Goal: Task Accomplishment & Management: Use online tool/utility

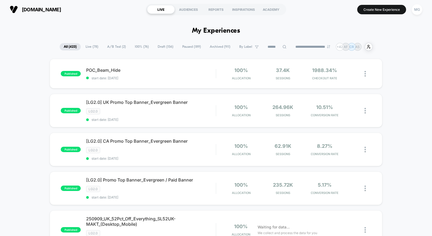
click at [114, 45] on span "A/B Test ( 2 )" at bounding box center [116, 46] width 27 height 7
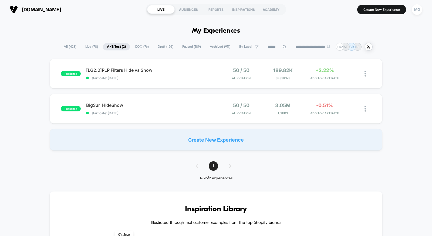
click at [145, 44] on span "100% ( 76 )" at bounding box center [142, 46] width 22 height 7
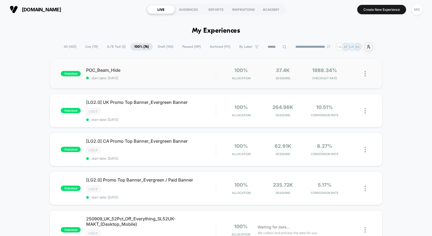
click at [192, 83] on div "published POC_Beam_Hide start date: [DATE] 100% Allocation 37.4k Sessions 1988.…" at bounding box center [216, 74] width 333 height 30
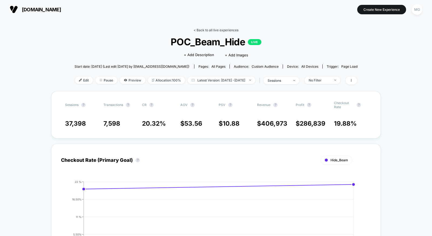
click at [224, 29] on link "< Back to all live experiences" at bounding box center [216, 30] width 45 height 4
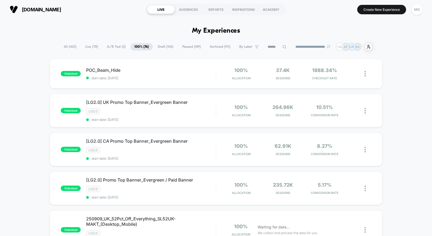
click at [110, 44] on span "A/B Test ( 2 )" at bounding box center [116, 46] width 27 height 7
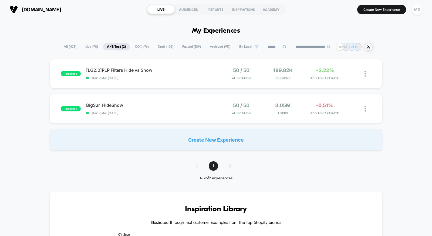
click at [160, 47] on span "Draft ( 156 )" at bounding box center [166, 46] width 24 height 7
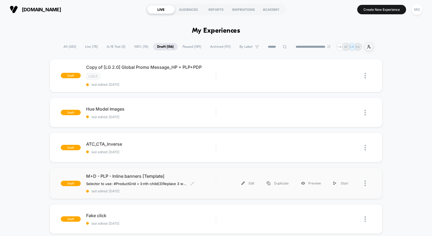
click at [183, 189] on span "last edited: 9/2/2025" at bounding box center [151, 191] width 130 height 4
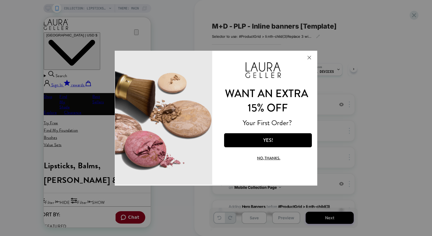
click at [307, 59] on button "Close Modal" at bounding box center [309, 57] width 15 height 13
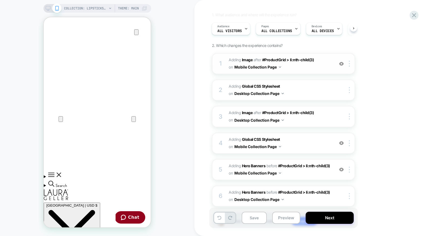
scroll to position [74, 0]
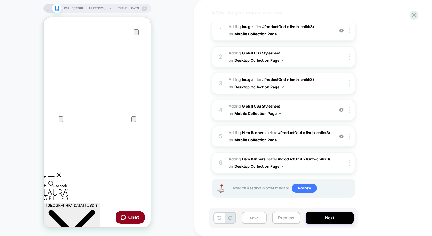
drag, startPoint x: 46, startPoint y: 8, endPoint x: 240, endPoint y: 70, distance: 204.4
click at [46, 8] on icon at bounding box center [48, 8] width 5 height 5
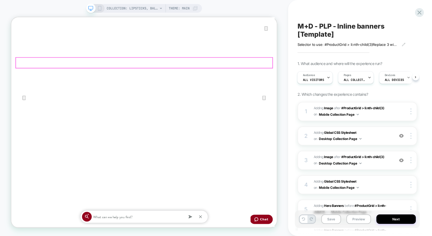
scroll to position [42, 0]
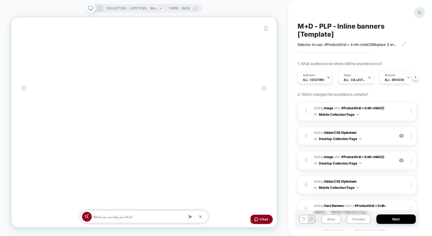
click at [418, 13] on icon at bounding box center [419, 12] width 7 height 7
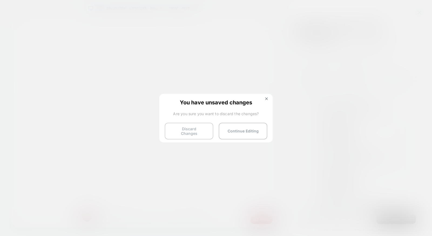
click at [198, 129] on button "Discard Changes" at bounding box center [189, 131] width 49 height 17
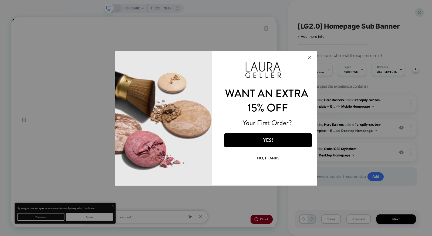
click at [310, 58] on button "Close Modal" at bounding box center [309, 57] width 15 height 13
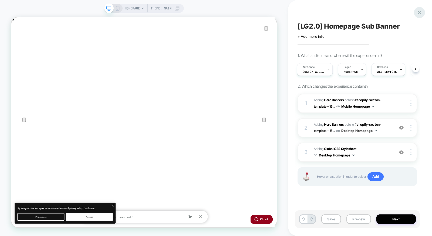
scroll to position [0, 355]
click at [0, 0] on icon at bounding box center [0, 0] width 0 height 0
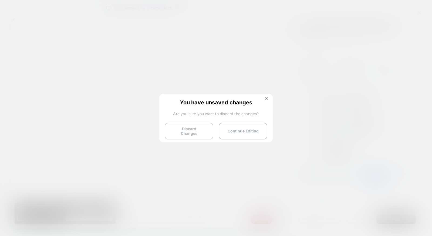
click at [0, 0] on button "Discard Changes" at bounding box center [0, 0] width 0 height 0
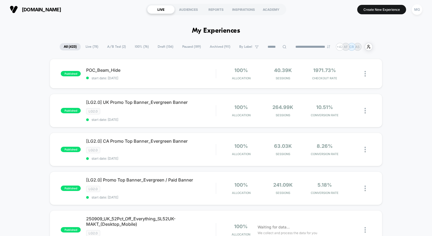
click at [269, 47] on input at bounding box center [277, 47] width 54 height 6
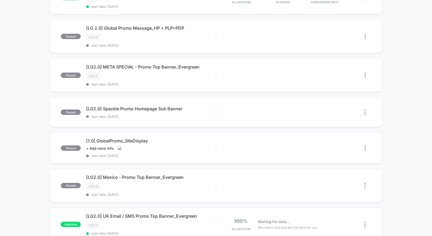
scroll to position [136, 0]
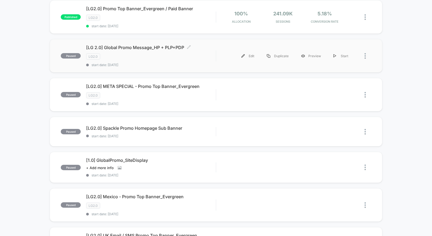
type input "*****"
click at [176, 63] on span "start date: [DATE]" at bounding box center [151, 65] width 130 height 4
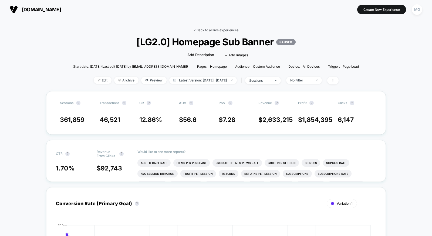
click at [211, 30] on link "< Back to all live experiences" at bounding box center [216, 30] width 45 height 4
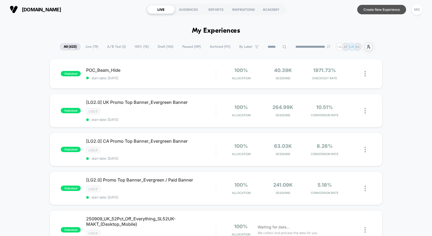
click at [369, 10] on button "Create New Experience" at bounding box center [381, 9] width 49 height 9
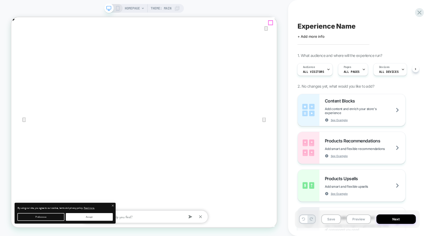
scroll to position [0, 355]
click at [20, 41] on icon "Close" at bounding box center [17, 44] width 6 height 6
click at [0, 0] on icon at bounding box center [0, 0] width 0 height 0
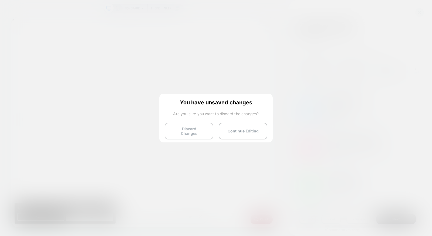
click at [189, 128] on button "Discard Changes" at bounding box center [189, 131] width 49 height 17
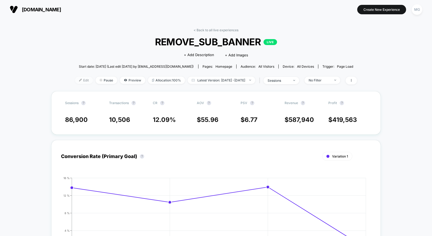
click at [80, 81] on span "Edit" at bounding box center [84, 80] width 18 height 7
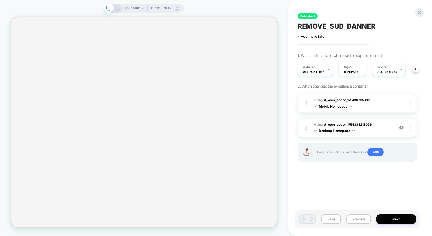
scroll to position [0, 0]
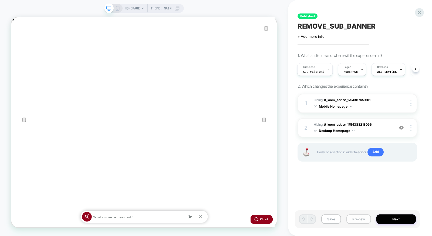
click at [0, 0] on button "Preview" at bounding box center [0, 0] width 0 height 0
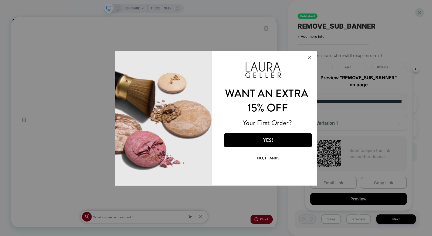
click at [310, 56] on button "Close Modal" at bounding box center [309, 57] width 15 height 13
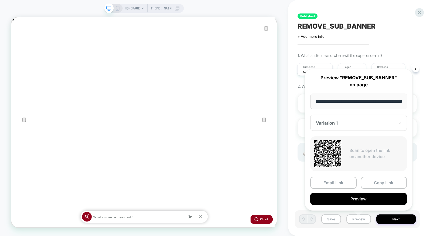
click at [0, 0] on div "Published REMOVE_SUB_BANNER Click to edit experience details + Add more info 1.…" at bounding box center [0, 0] width 0 height 0
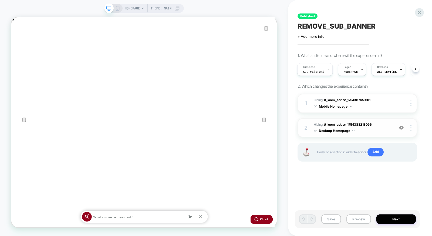
click at [0, 0] on img at bounding box center [0, 0] width 0 height 0
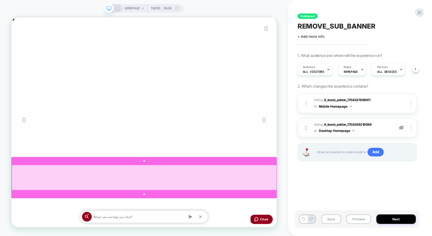
scroll to position [0, 709]
click at [255, 235] on div at bounding box center [188, 232] width 353 height 34
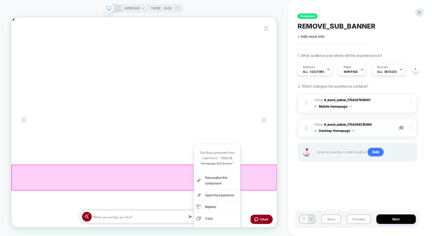
click at [0, 0] on div "Published REMOVE_SUB_BANNER Click to edit experience details + Add more info 1.…" at bounding box center [0, 0] width 0 height 0
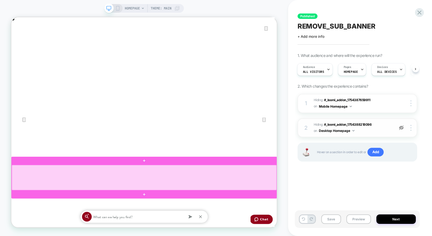
click at [157, 236] on div at bounding box center [188, 232] width 353 height 34
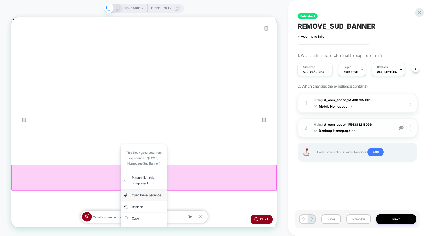
click at [0, 0] on div "Published REMOVE_SUB_BANNER Click to edit experience details + Add more info 1.…" at bounding box center [0, 0] width 0 height 0
click at [401, 128] on img at bounding box center [401, 128] width 5 height 5
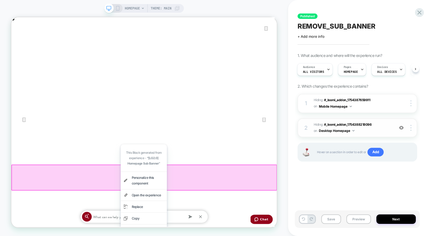
click at [0, 0] on div "Published REMOVE_SUB_BANNER Click to edit experience details + Add more info 1.…" at bounding box center [0, 0] width 0 height 0
click at [0, 0] on button "Preview" at bounding box center [0, 0] width 0 height 0
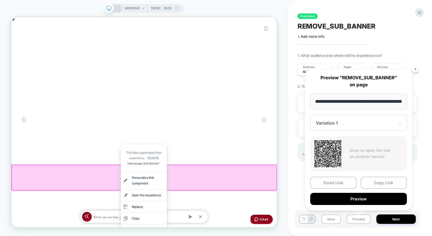
scroll to position [0, 0]
click at [0, 0] on div "Published REMOVE_SUB_BANNER Click to edit experience details + Add more info 1.…" at bounding box center [0, 0] width 0 height 0
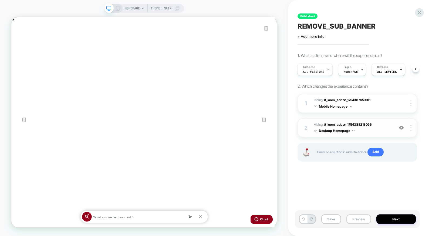
click at [0, 0] on button "Preview" at bounding box center [0, 0] width 0 height 0
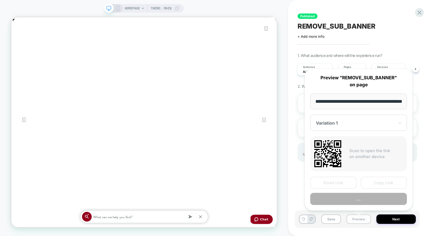
scroll to position [0, 18]
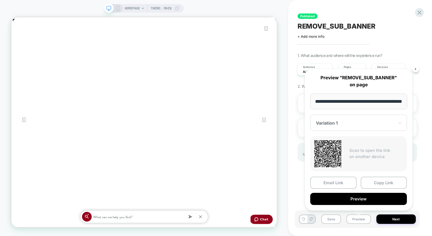
click at [0, 0] on div "Variation 1" at bounding box center [0, 0] width 0 height 0
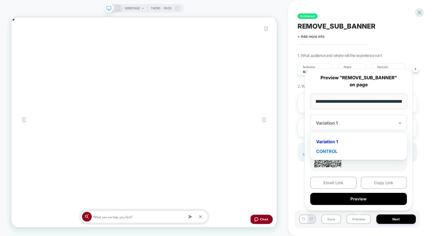
click at [0, 0] on div "CONTROL" at bounding box center [0, 0] width 0 height 0
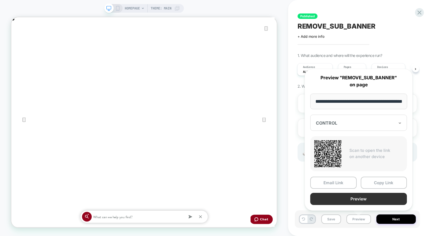
click at [0, 0] on button "Preview" at bounding box center [0, 0] width 0 height 0
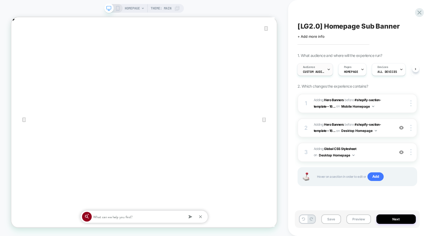
click at [309, 72] on span "Custom Audience" at bounding box center [314, 72] width 22 height 4
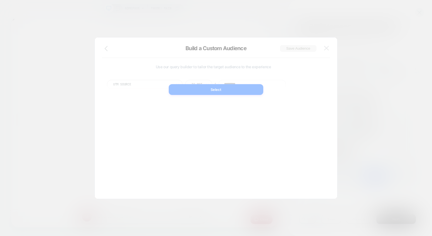
scroll to position [0, 355]
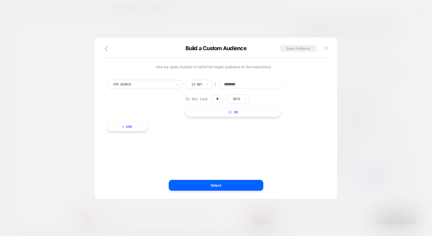
click at [328, 46] on img at bounding box center [326, 48] width 5 height 5
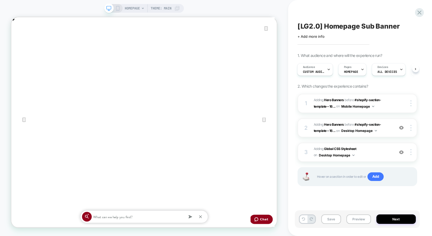
scroll to position [0, 0]
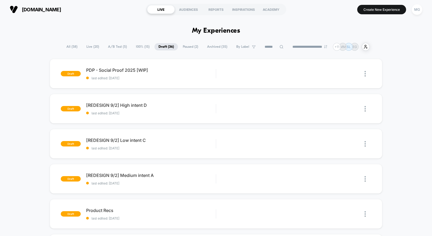
click at [119, 47] on span "A/B Test ( 5 )" at bounding box center [117, 46] width 27 height 7
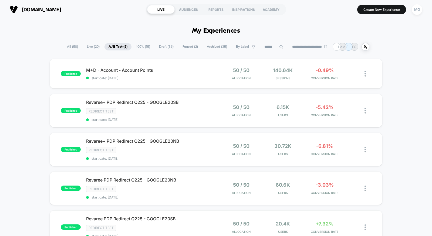
click at [139, 49] on span "100% ( 15 )" at bounding box center [143, 46] width 22 height 7
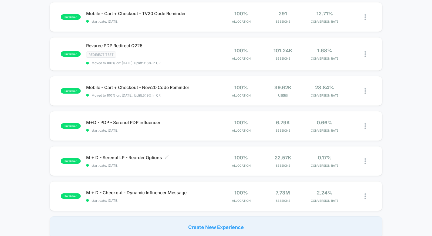
scroll to position [294, 0]
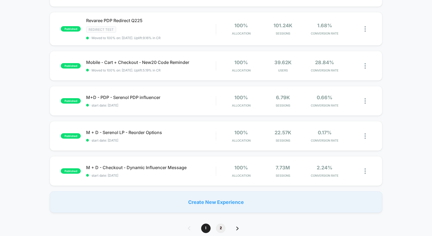
click at [221, 227] on span "2" at bounding box center [220, 228] width 9 height 9
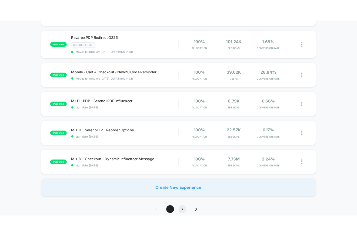
scroll to position [0, 0]
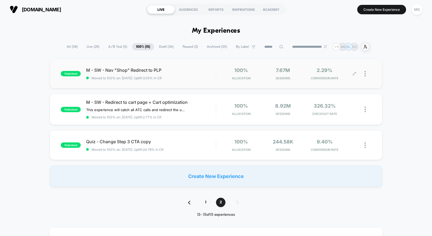
click at [355, 73] on icon at bounding box center [354, 73] width 3 height 3
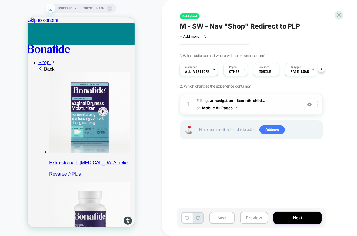
click at [107, 21] on span "Editing : .c-navigation__item:nth-child... .c-navigation__item:nth-child(1) on …" at bounding box center [53, 13] width 107 height 15
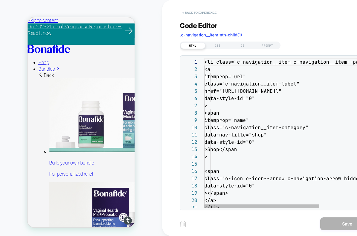
scroll to position [73, 0]
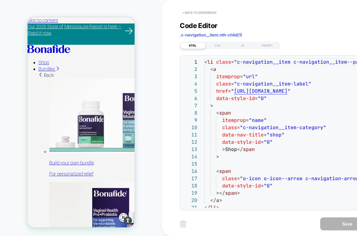
click at [207, 13] on button "< Back to experience" at bounding box center [199, 12] width 39 height 9
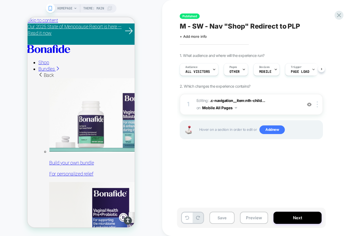
scroll to position [0, 0]
click at [279, 106] on span "Editing : .c-navigation__item:nth-child... .c-navigation__item:nth-child(1) on …" at bounding box center [247, 104] width 103 height 15
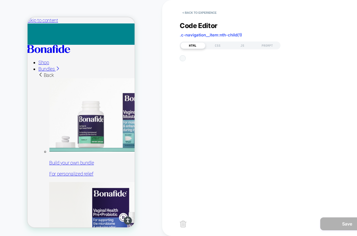
scroll to position [73, 0]
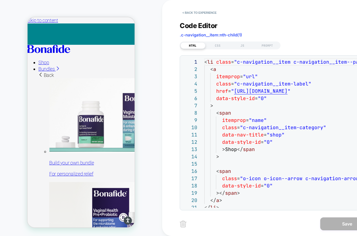
copy div ".c-navigation__item:nth-child(1) HTML CSS JS PROMPT"
click at [219, 45] on div "CSS" at bounding box center [217, 45] width 25 height 6
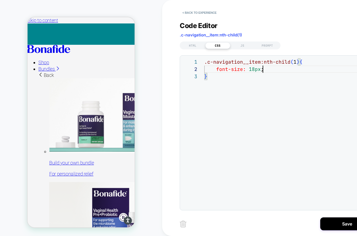
scroll to position [7, 55]
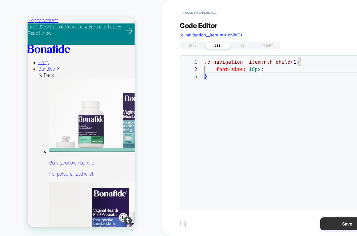
type textarea "**********"
click at [331, 222] on button "Save" at bounding box center [347, 224] width 54 height 13
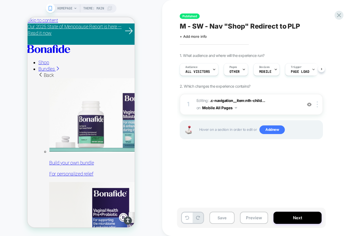
scroll to position [0, 0]
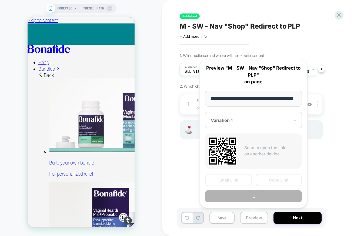
scroll to position [0, 14]
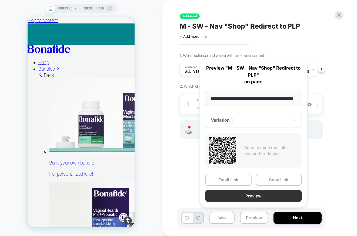
click at [245, 196] on button "Preview" at bounding box center [253, 196] width 97 height 12
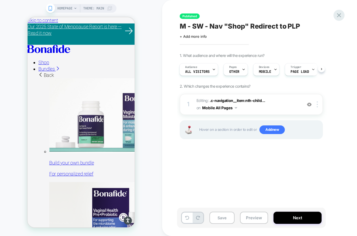
click at [339, 14] on icon at bounding box center [338, 15] width 7 height 7
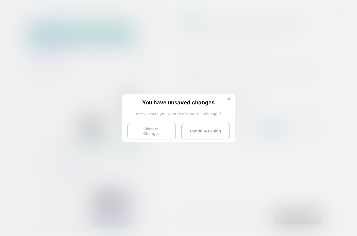
click at [151, 130] on button "Discard Changes" at bounding box center [151, 131] width 49 height 17
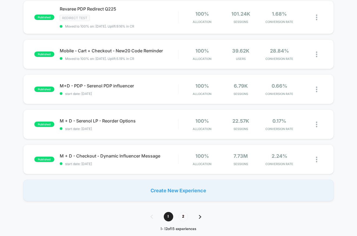
scroll to position [321, 0]
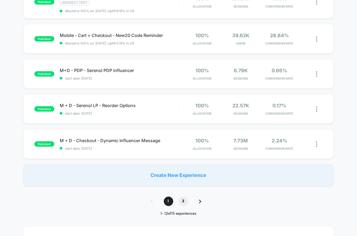
click at [186, 199] on span "2" at bounding box center [183, 201] width 9 height 9
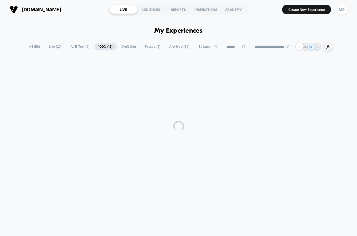
scroll to position [0, 0]
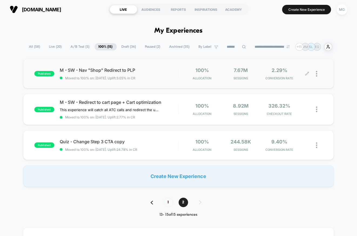
click at [317, 72] on div at bounding box center [319, 74] width 7 height 13
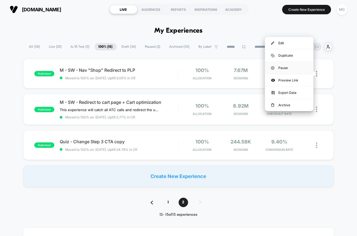
click at [292, 68] on div "Pause" at bounding box center [289, 68] width 49 height 12
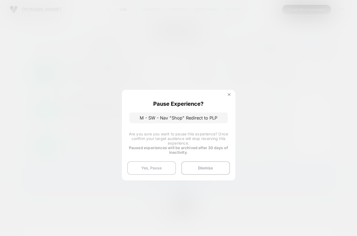
click at [153, 168] on button "Yes, Pause" at bounding box center [151, 169] width 49 height 14
